Goal: Information Seeking & Learning: Learn about a topic

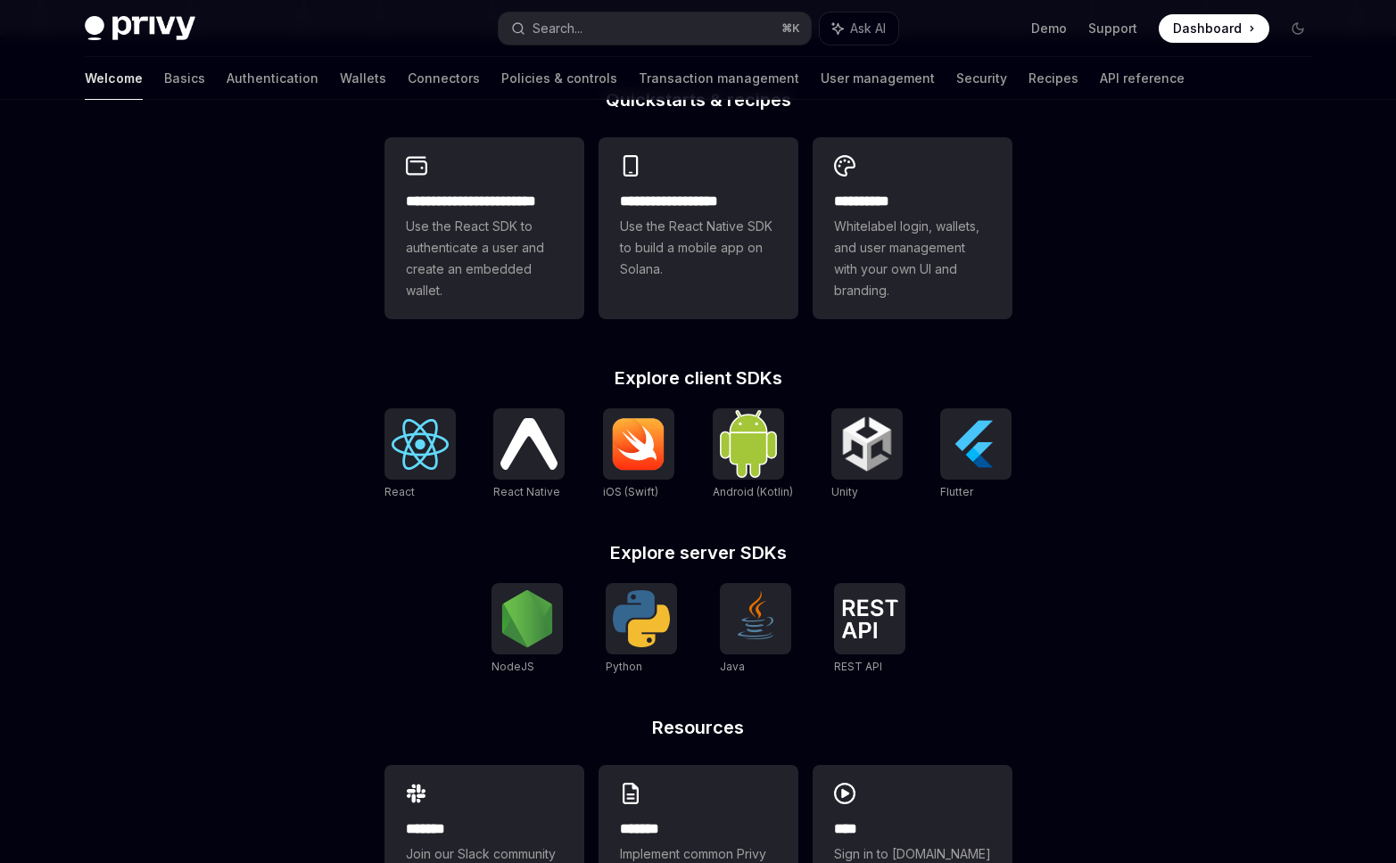
scroll to position [469, 0]
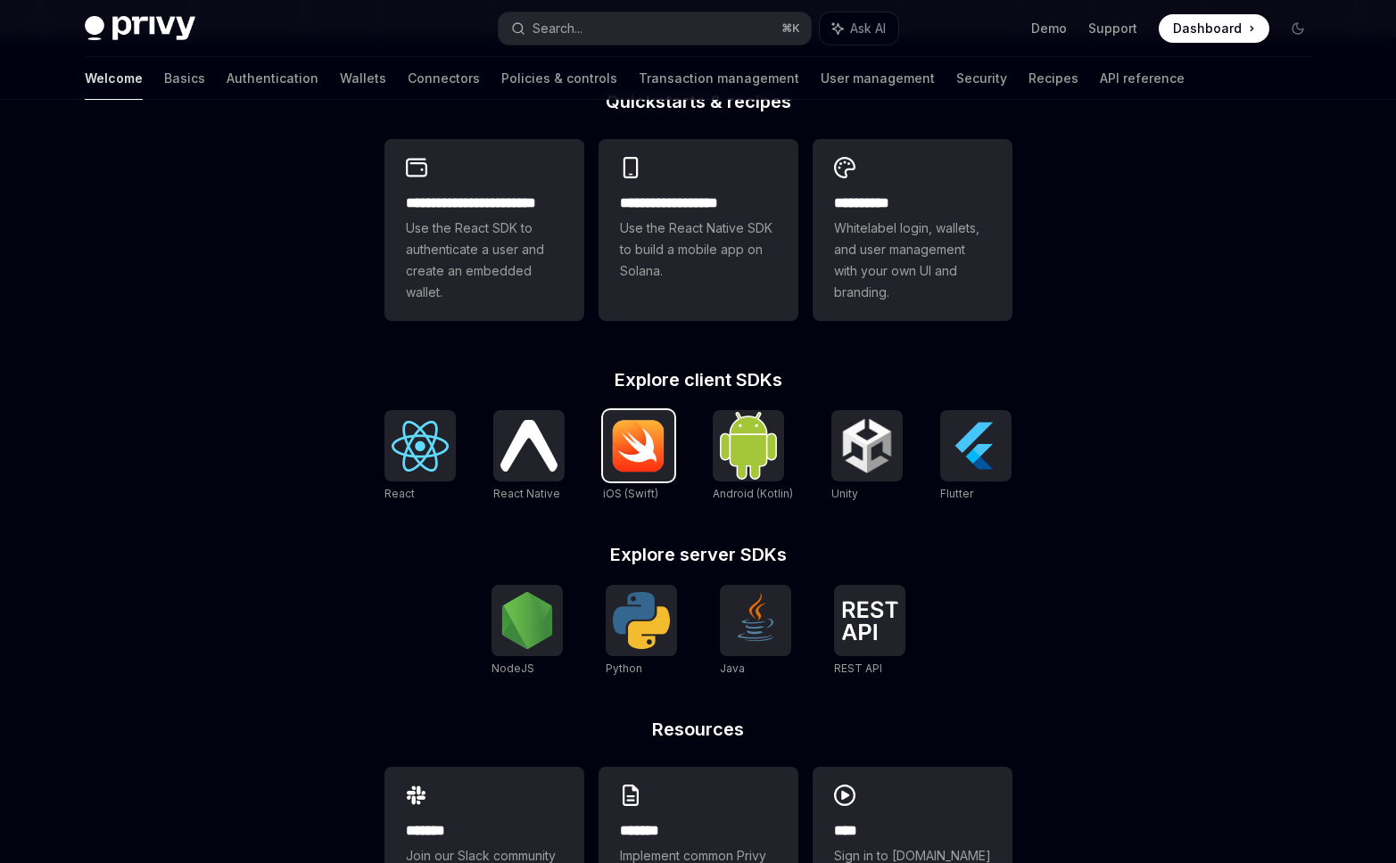
click at [631, 446] on img at bounding box center [638, 446] width 57 height 54
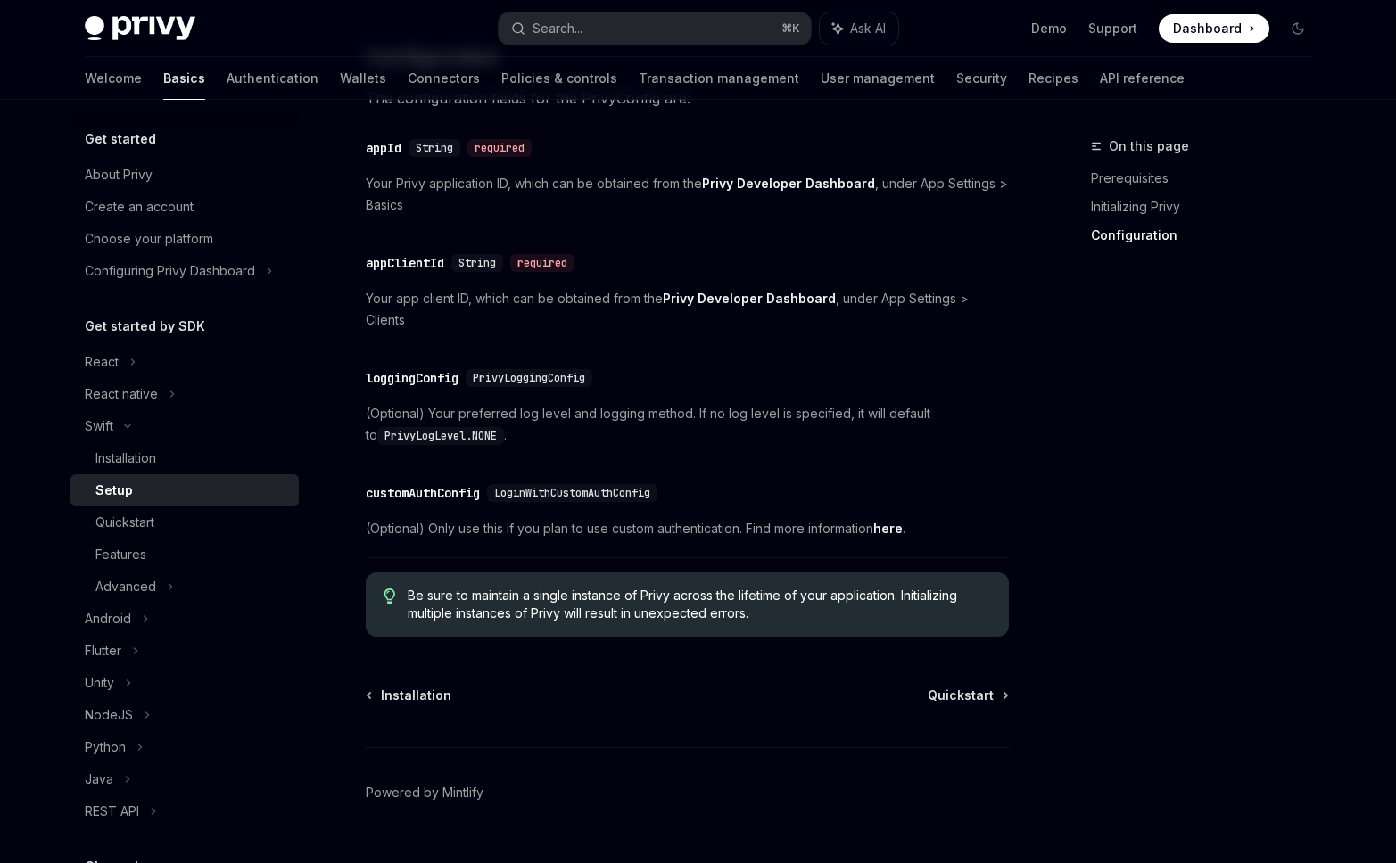
scroll to position [884, 0]
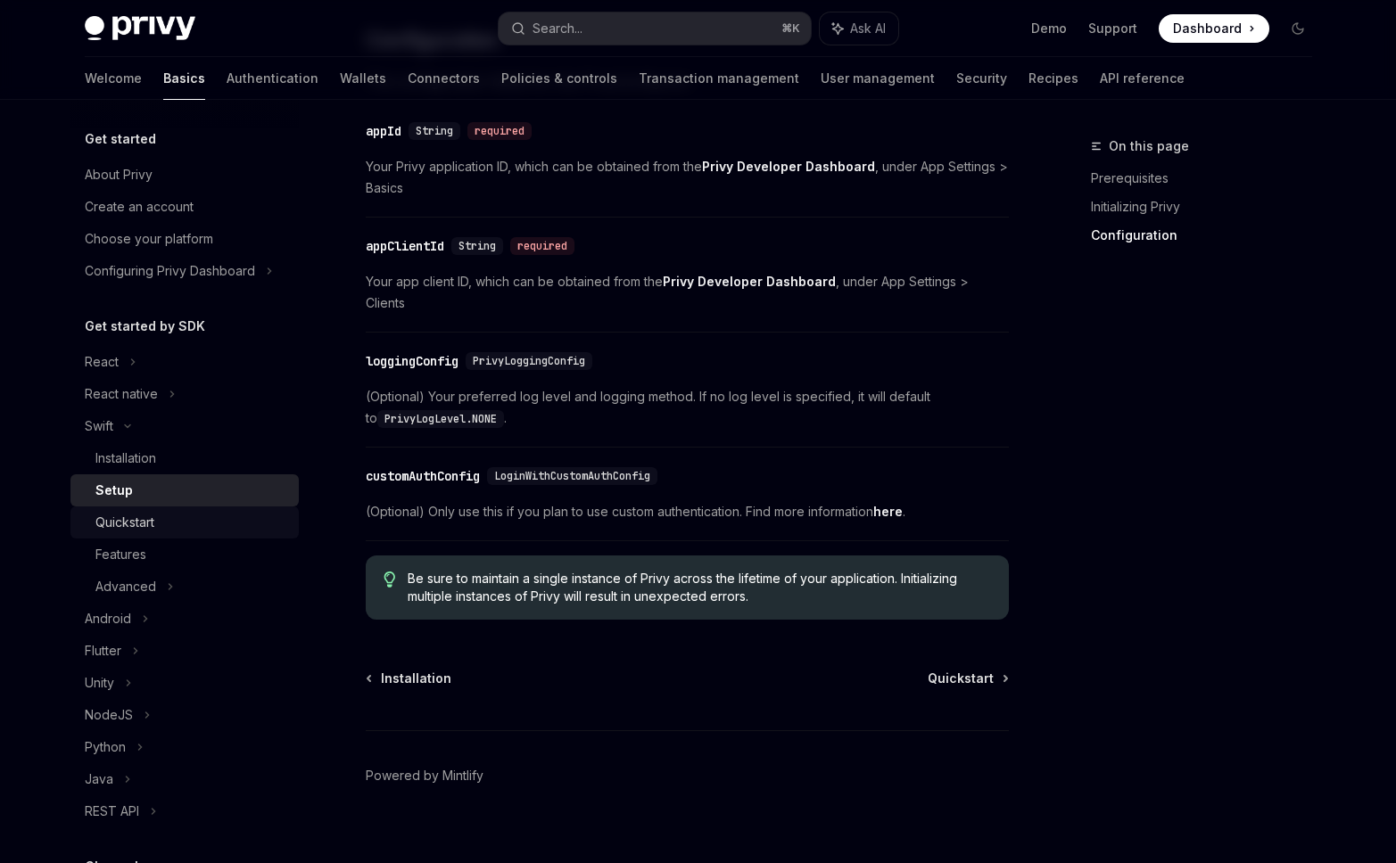
click at [145, 517] on div "Quickstart" at bounding box center [124, 522] width 59 height 21
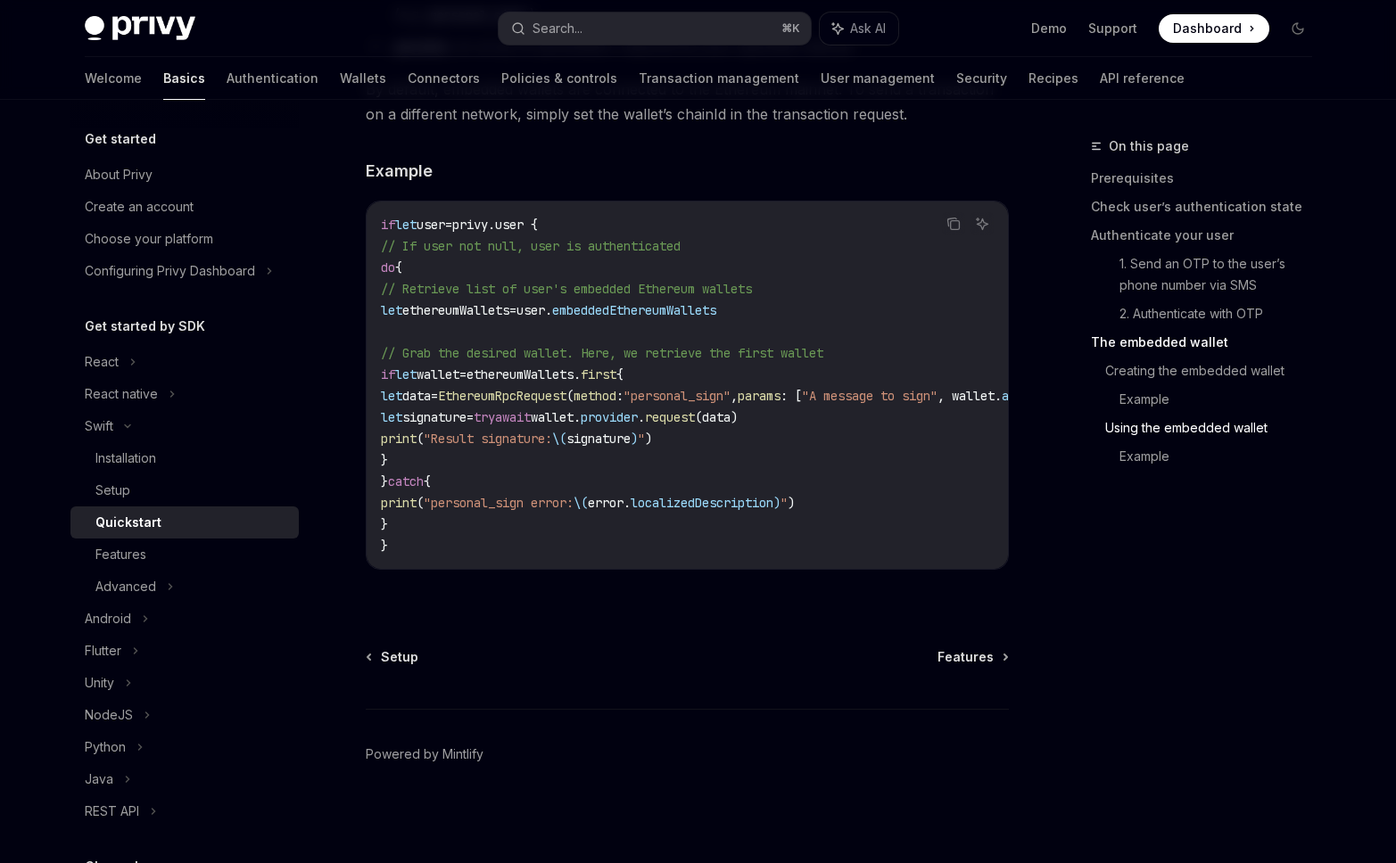
scroll to position [3617, 0]
click at [143, 557] on div "Features" at bounding box center [120, 554] width 51 height 21
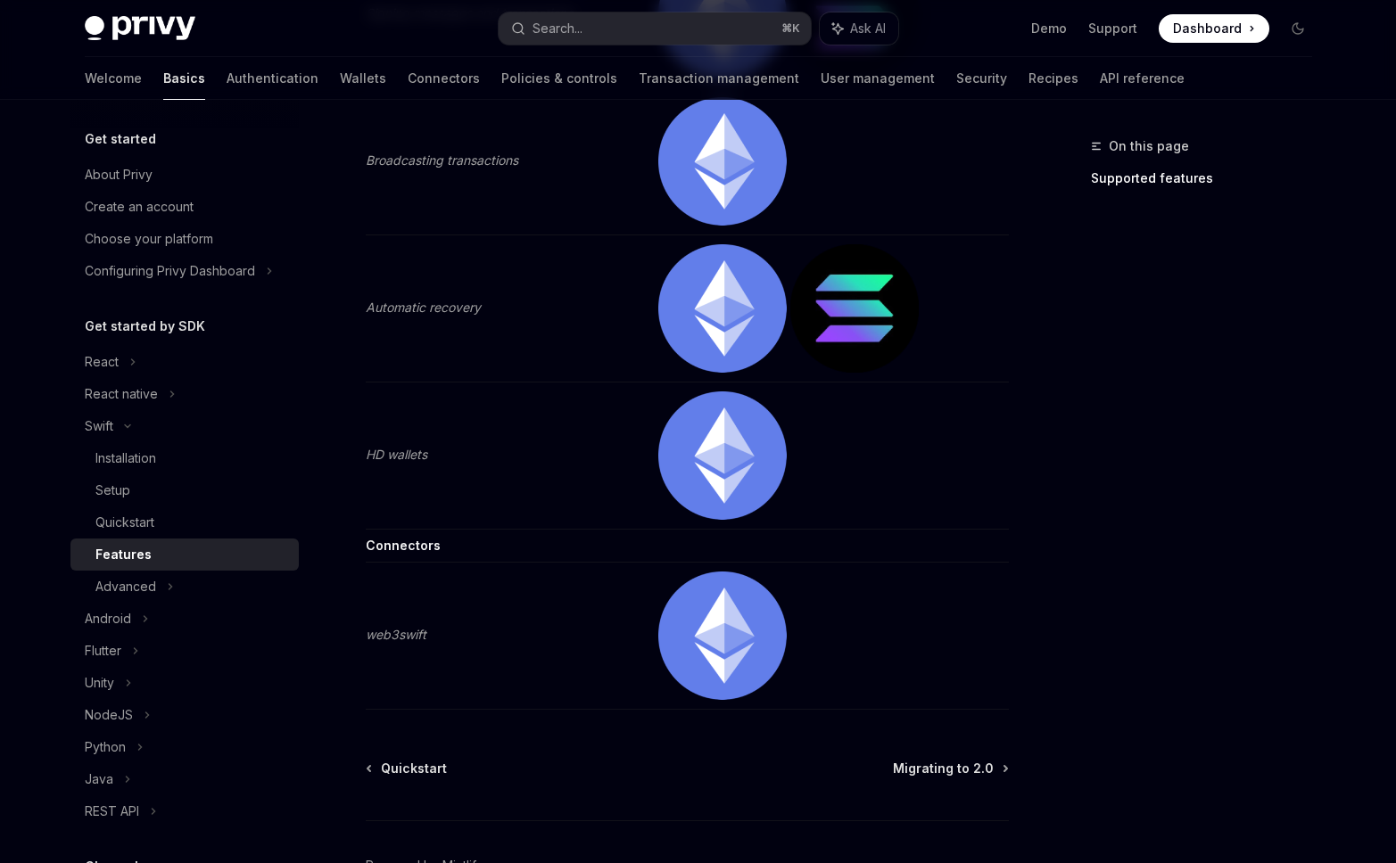
scroll to position [995, 0]
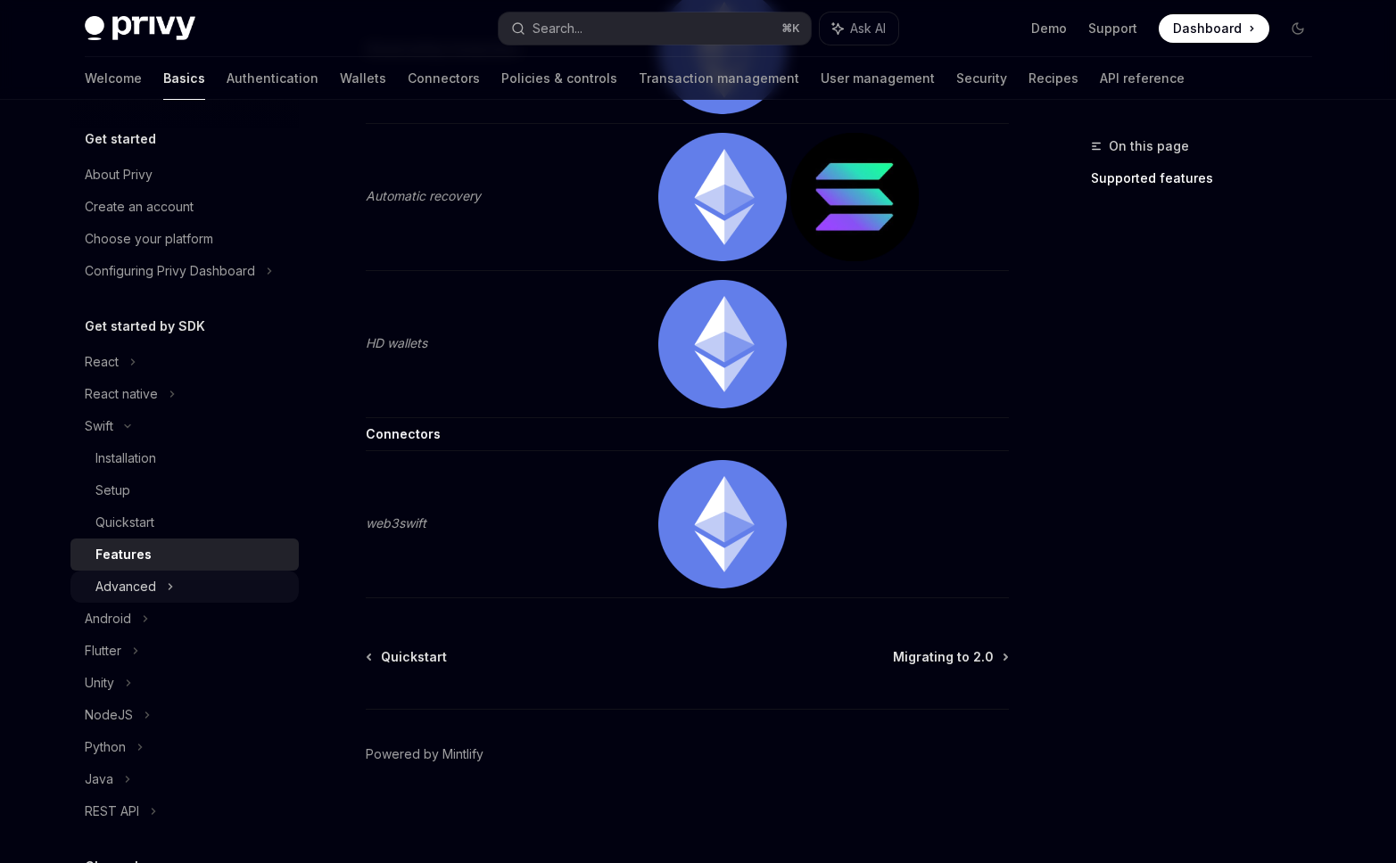
click at [167, 587] on icon at bounding box center [170, 586] width 7 height 21
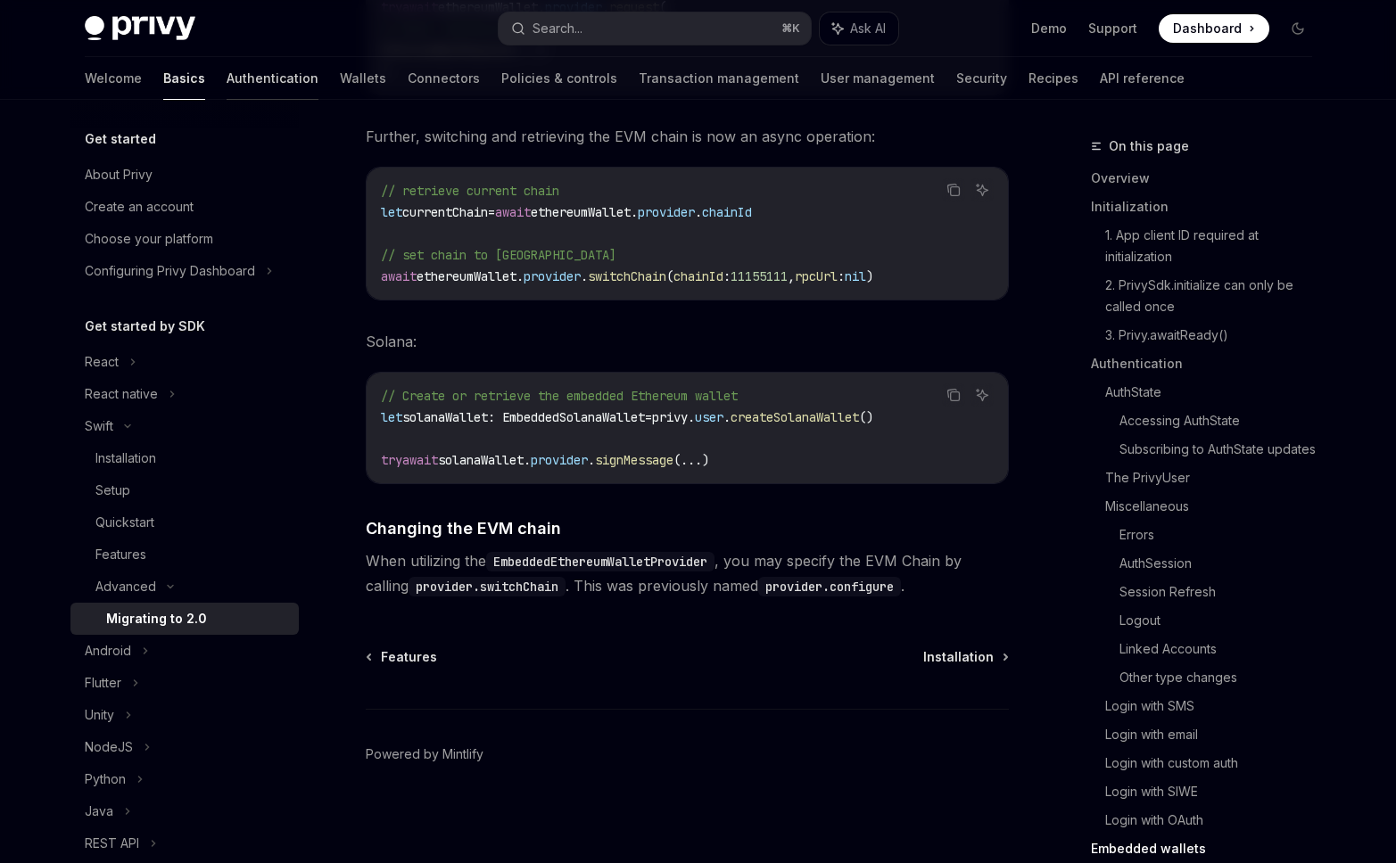
click at [227, 78] on link "Authentication" at bounding box center [273, 78] width 92 height 43
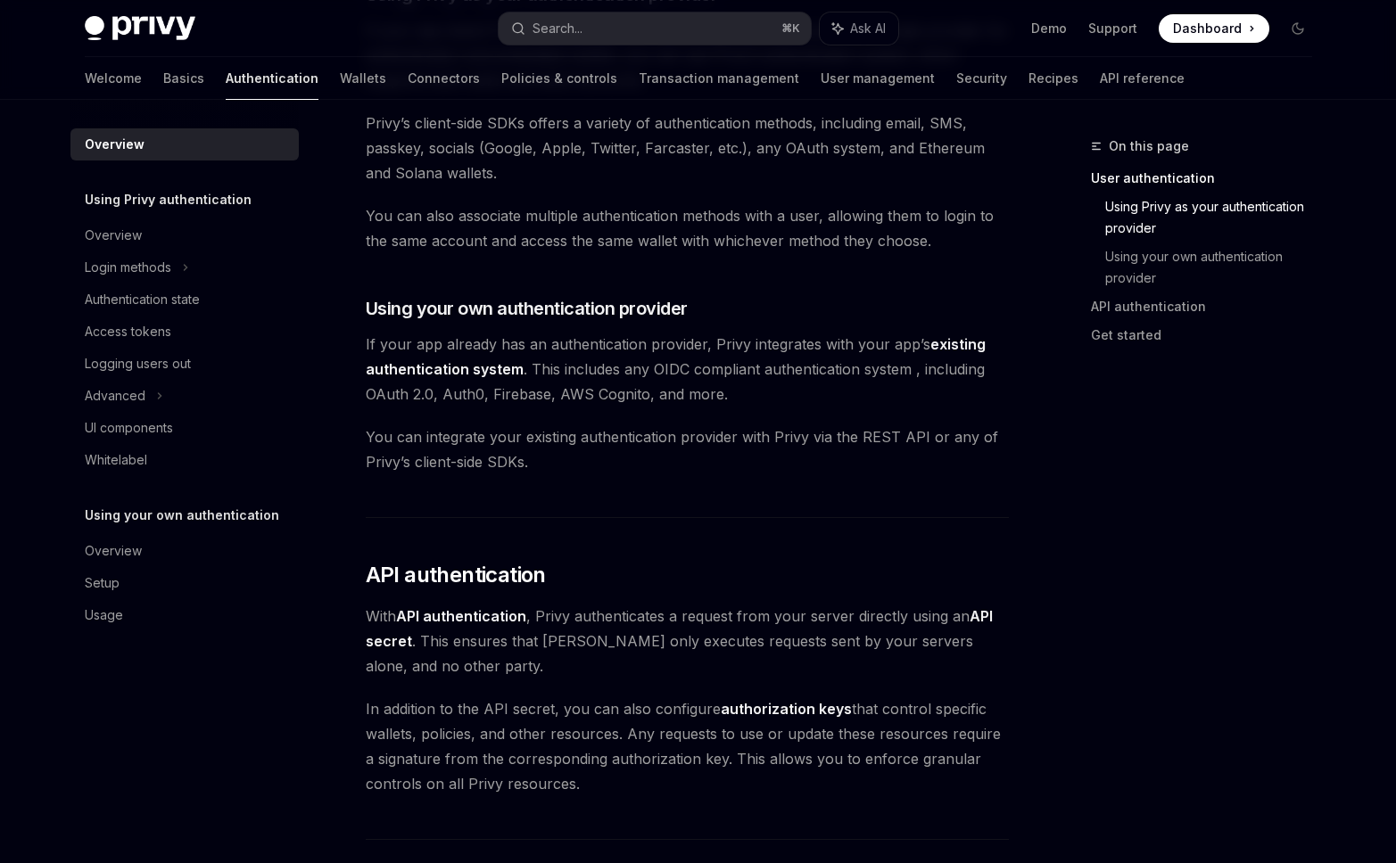
scroll to position [665, 0]
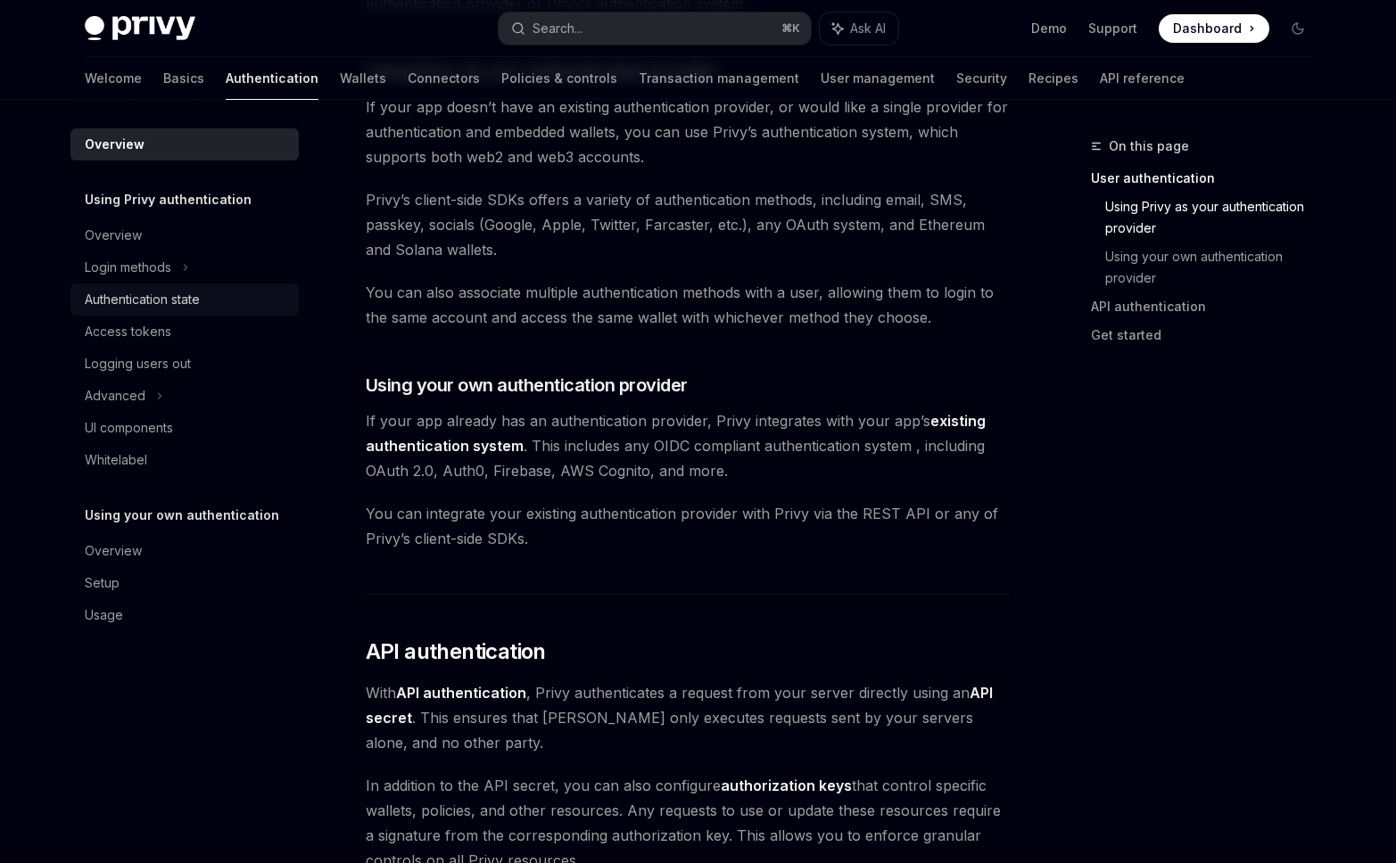
click at [187, 296] on div "Authentication state" at bounding box center [142, 299] width 115 height 21
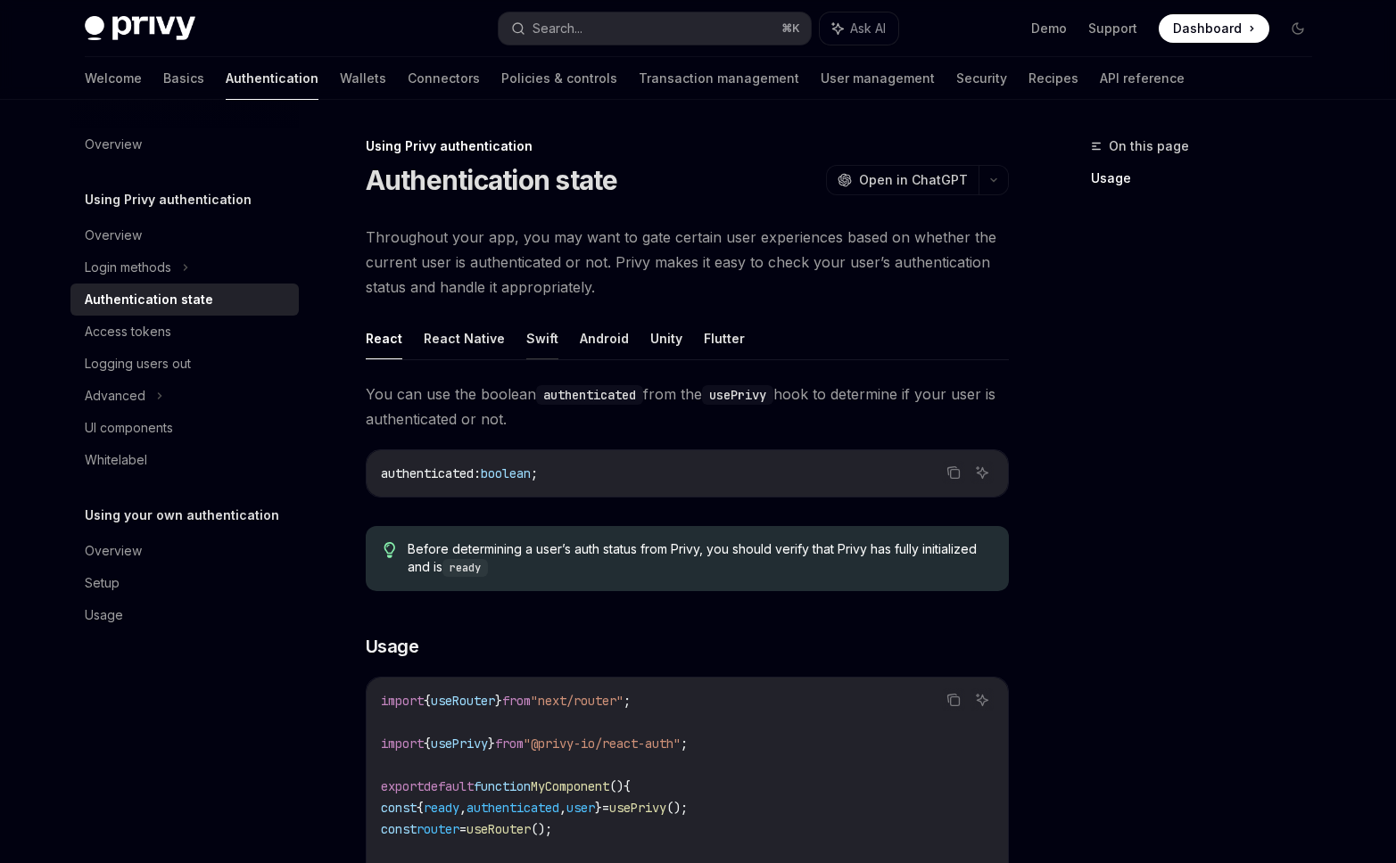
click at [538, 343] on button "Swift" at bounding box center [542, 339] width 32 height 42
type textarea "*"
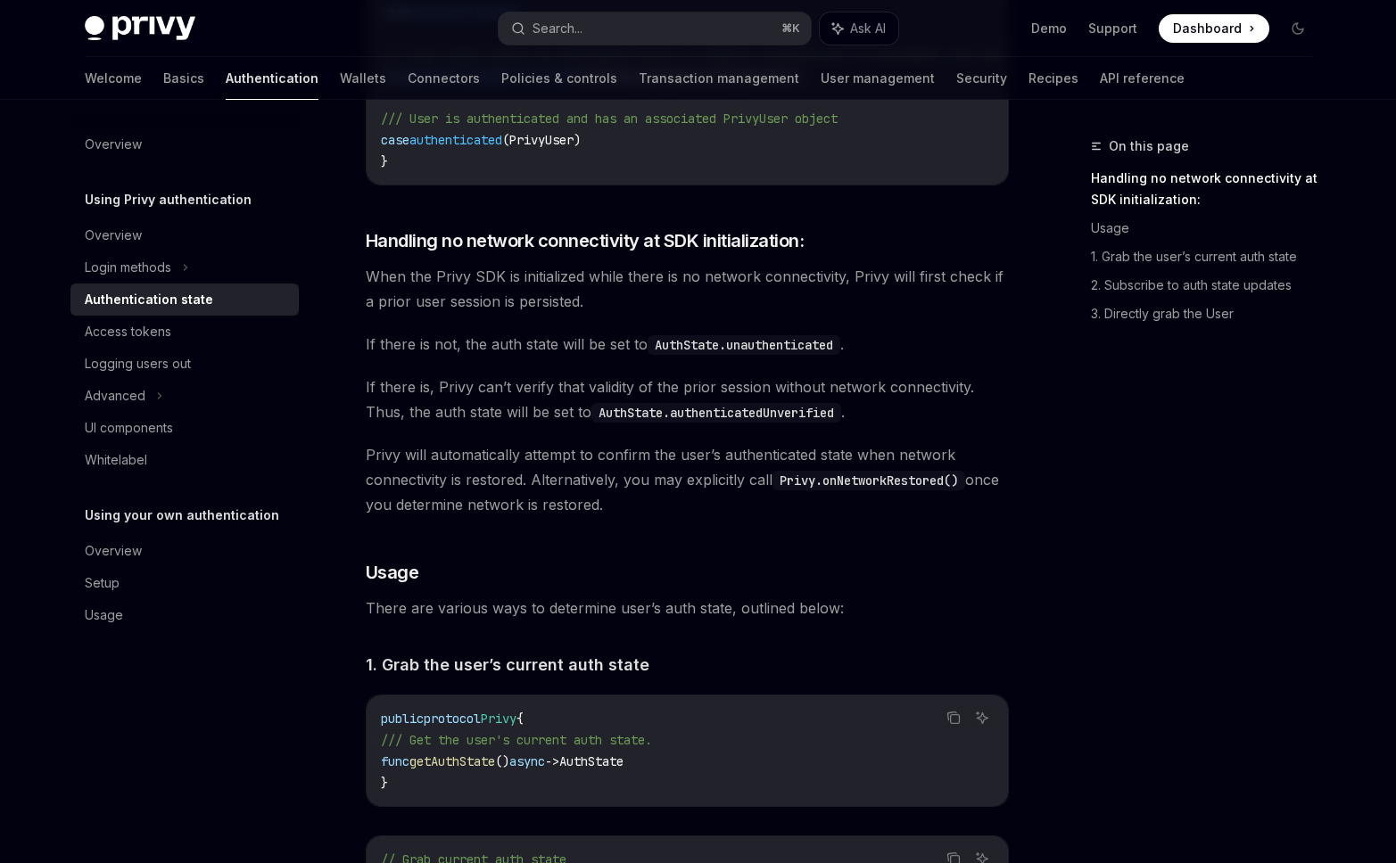
scroll to position [525, 0]
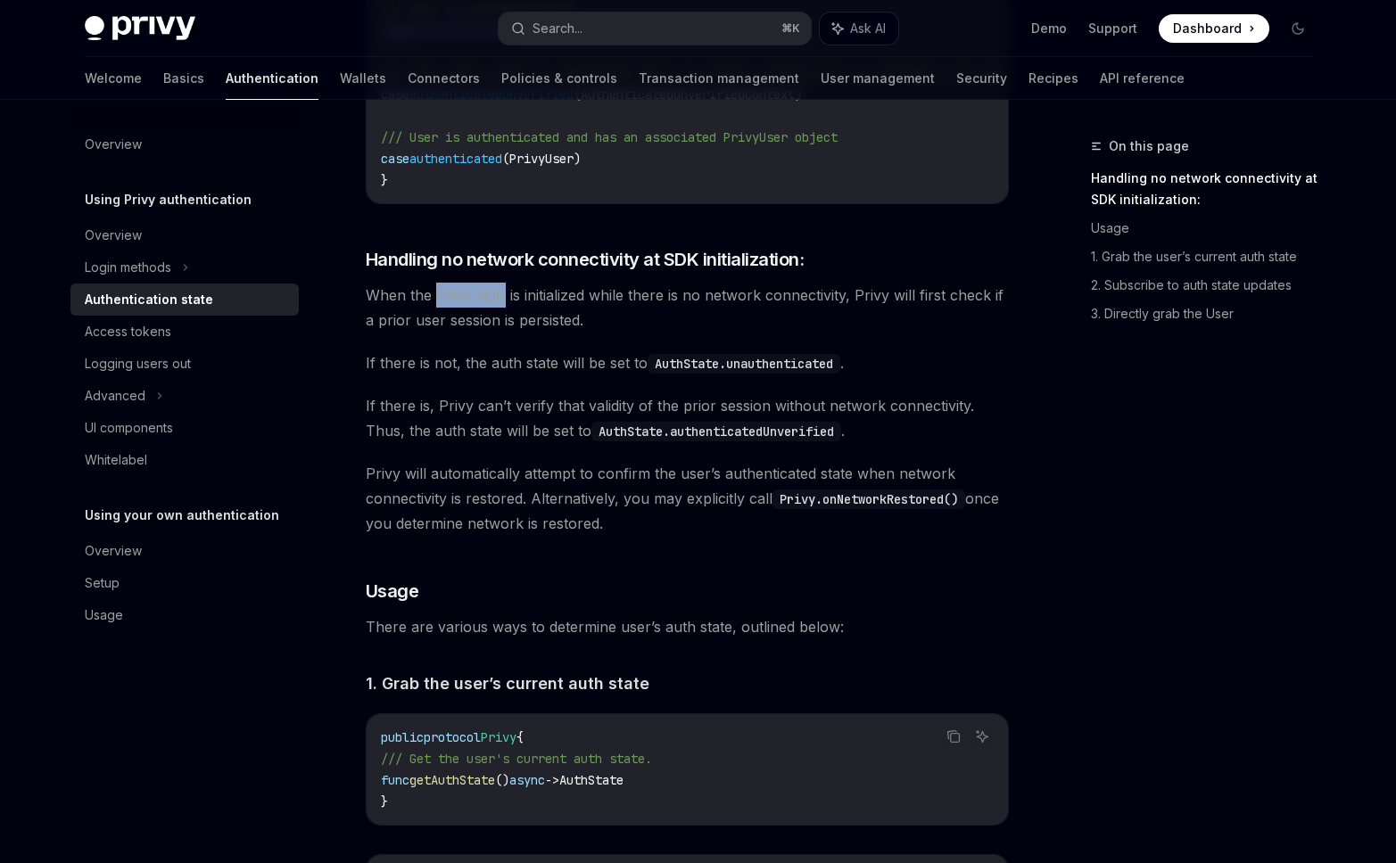
drag, startPoint x: 437, startPoint y: 306, endPoint x: 499, endPoint y: 302, distance: 61.7
click at [499, 302] on span "When the Privy SDK is initialized while there is no network connectivity, Privy…" at bounding box center [687, 308] width 643 height 50
copy span "Privy SDK"
